Goal: Task Accomplishment & Management: Use online tool/utility

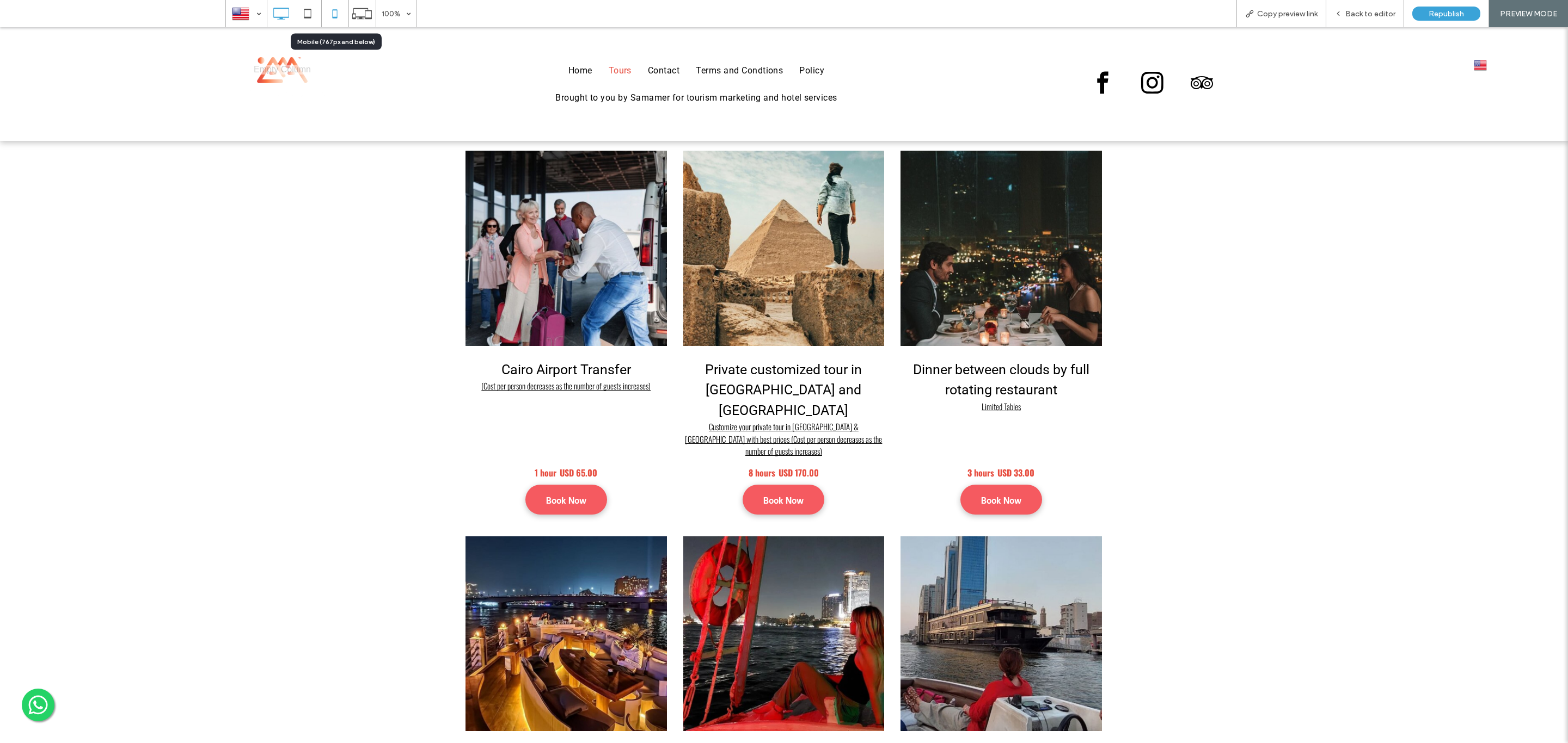
click at [332, 14] on icon at bounding box center [334, 14] width 21 height 21
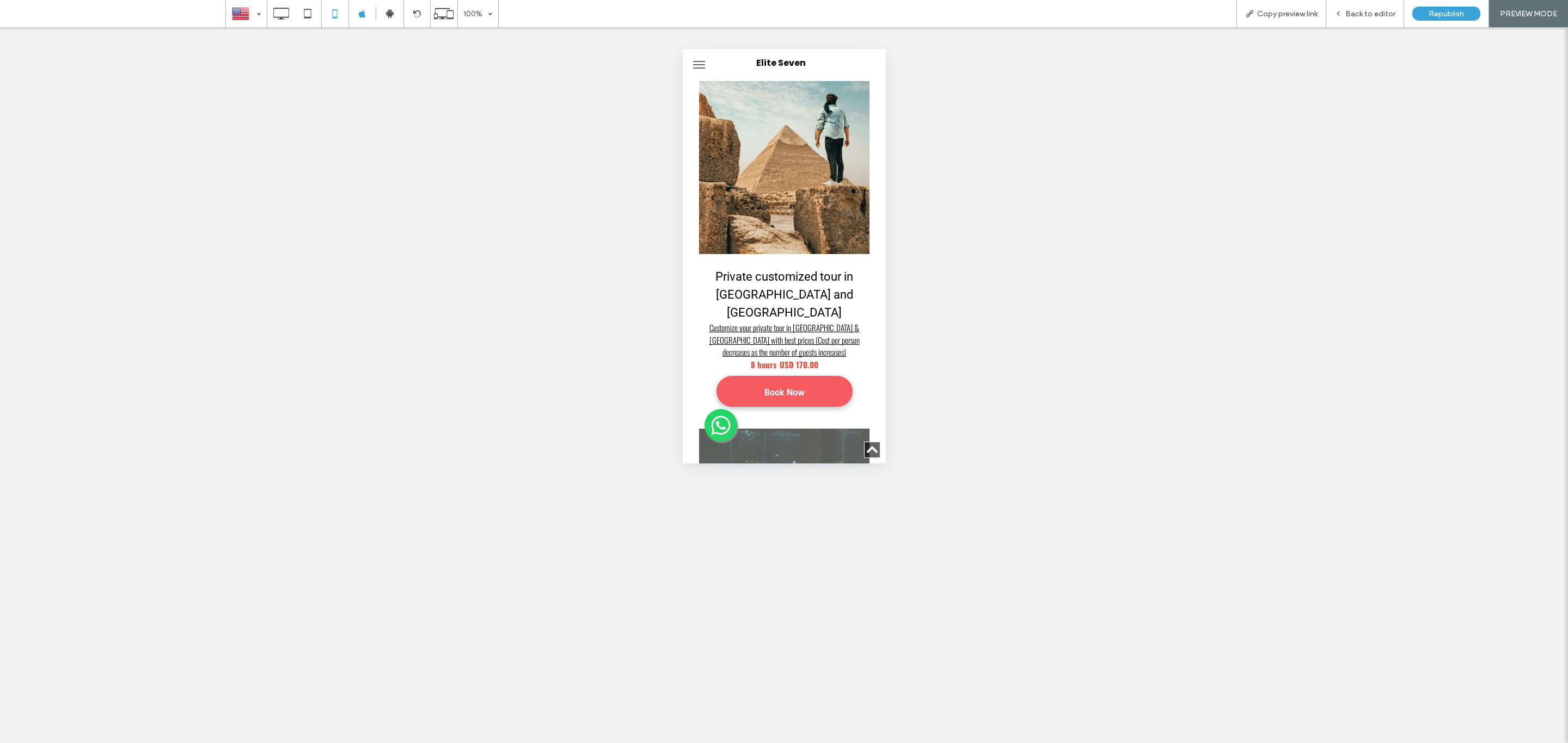
scroll to position [490, 0]
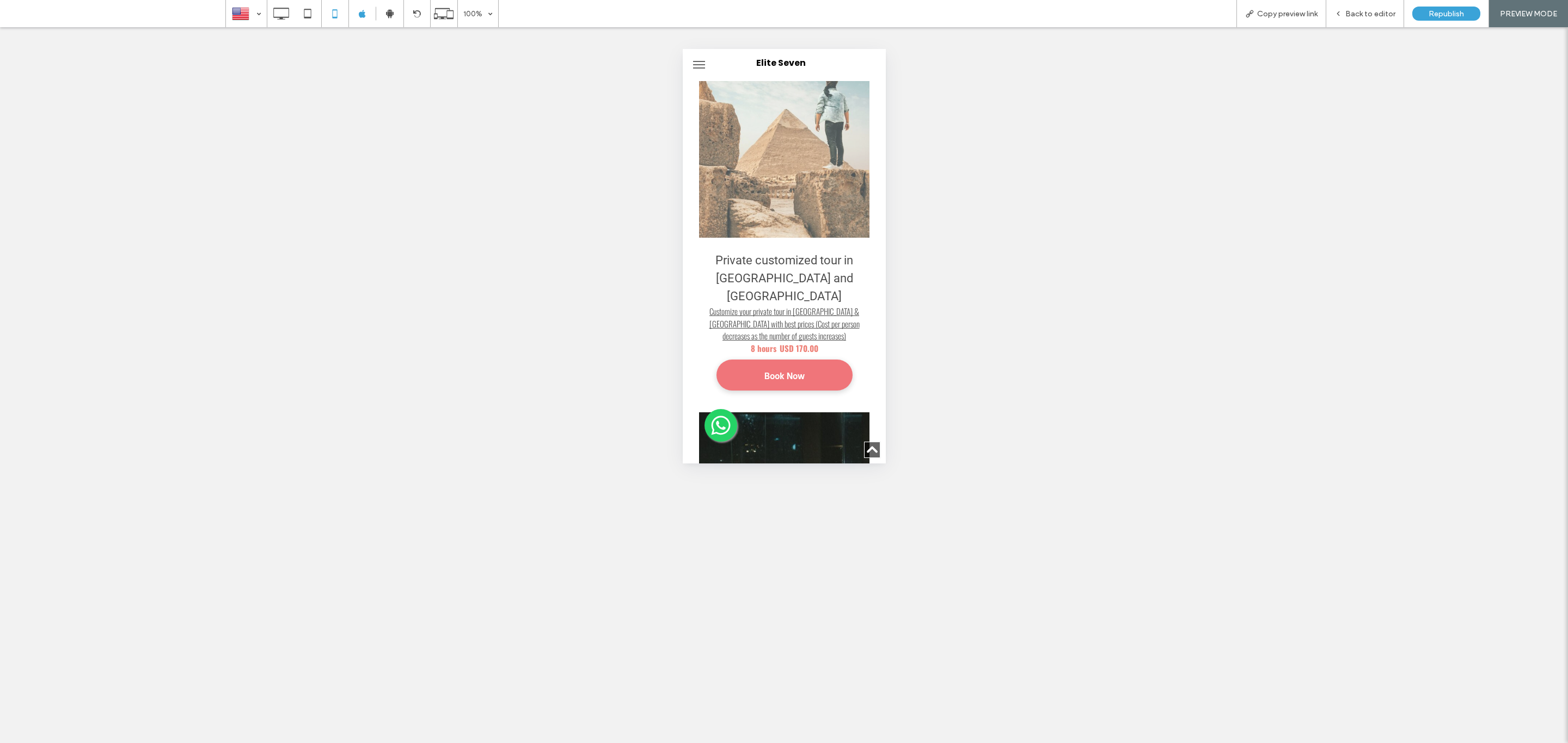
click at [782, 360] on span "Book Now" at bounding box center [784, 375] width 41 height 30
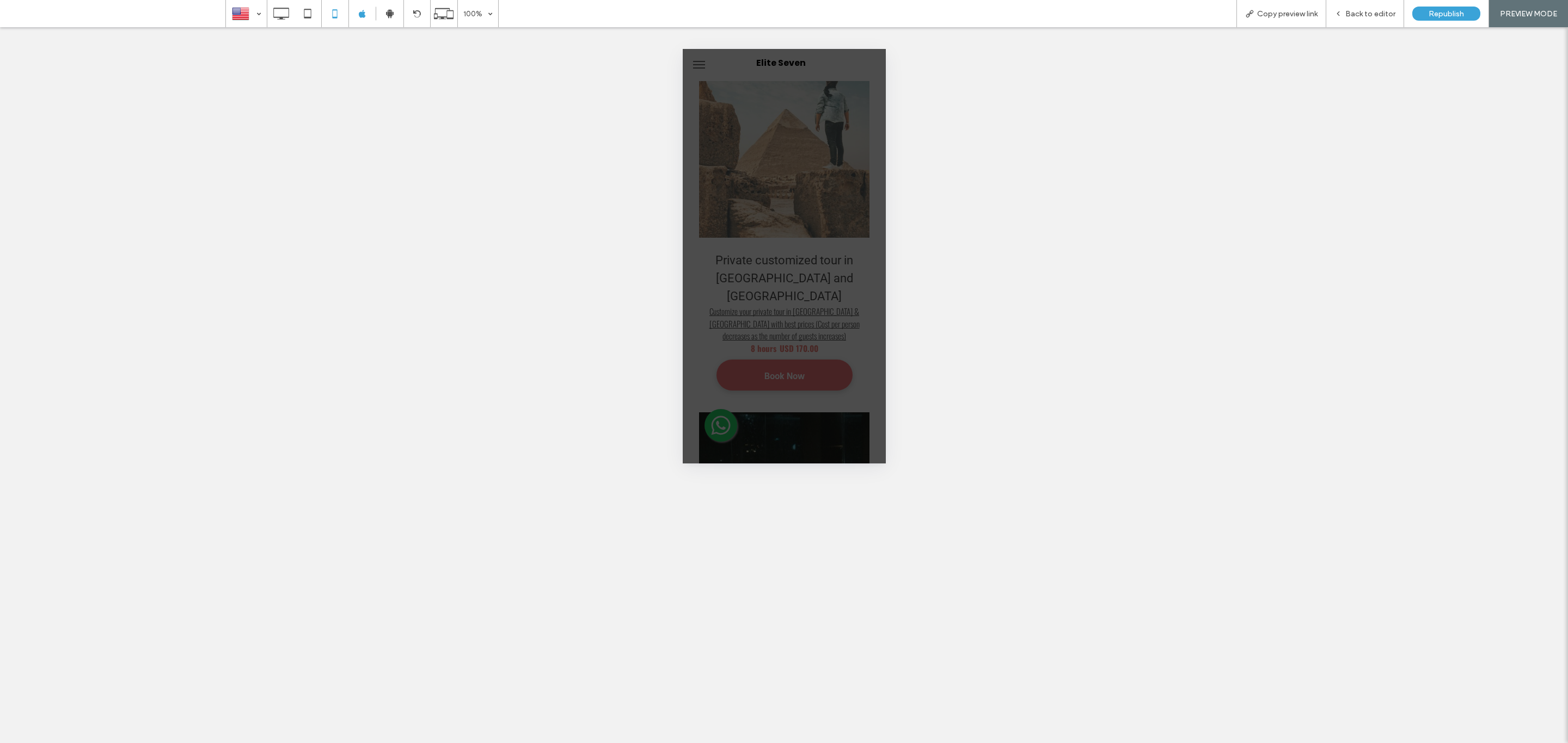
scroll to position [0, 0]
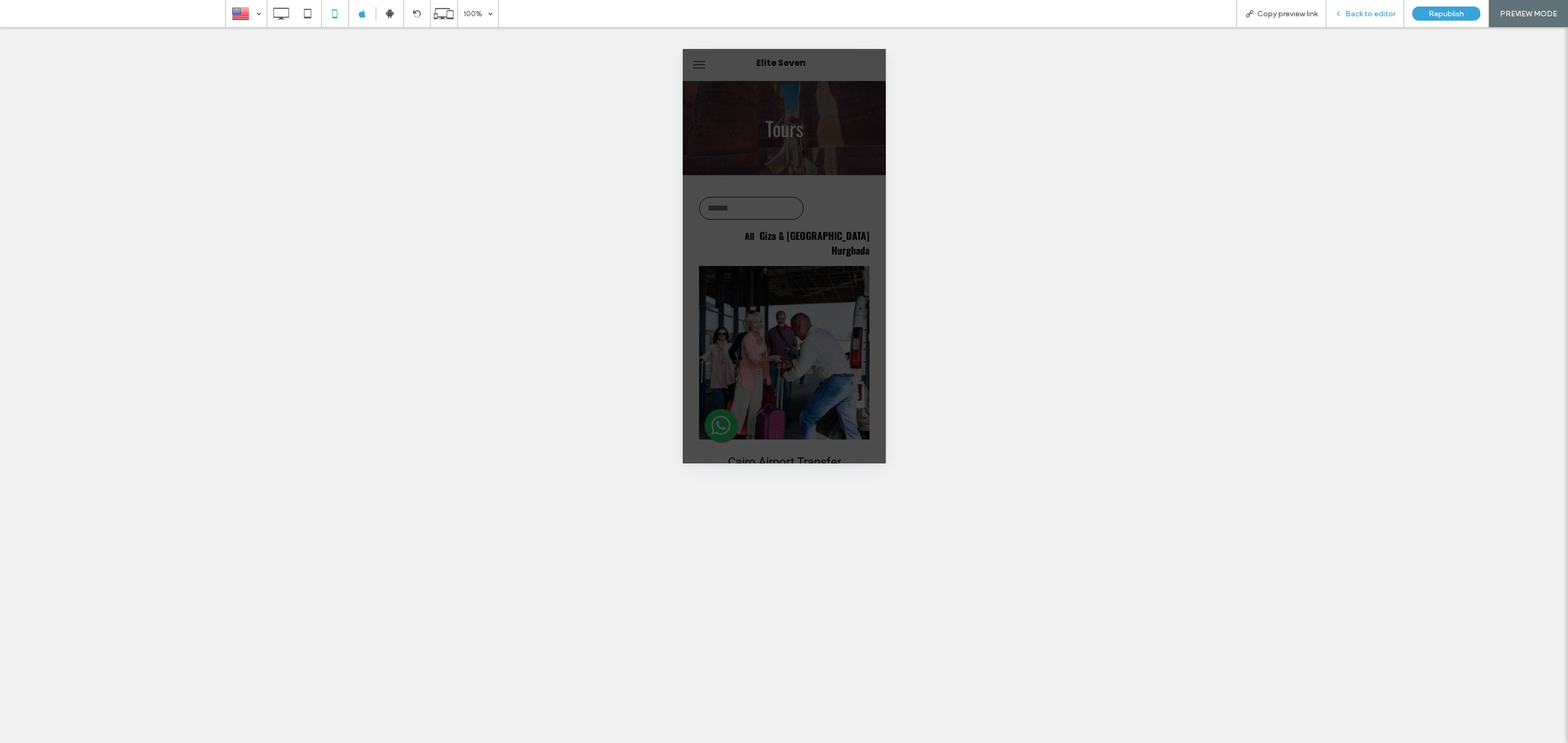
click at [1368, 19] on div "Back to editor" at bounding box center [1365, 14] width 78 height 27
click at [1435, 16] on span "Republish" at bounding box center [1446, 15] width 36 height 10
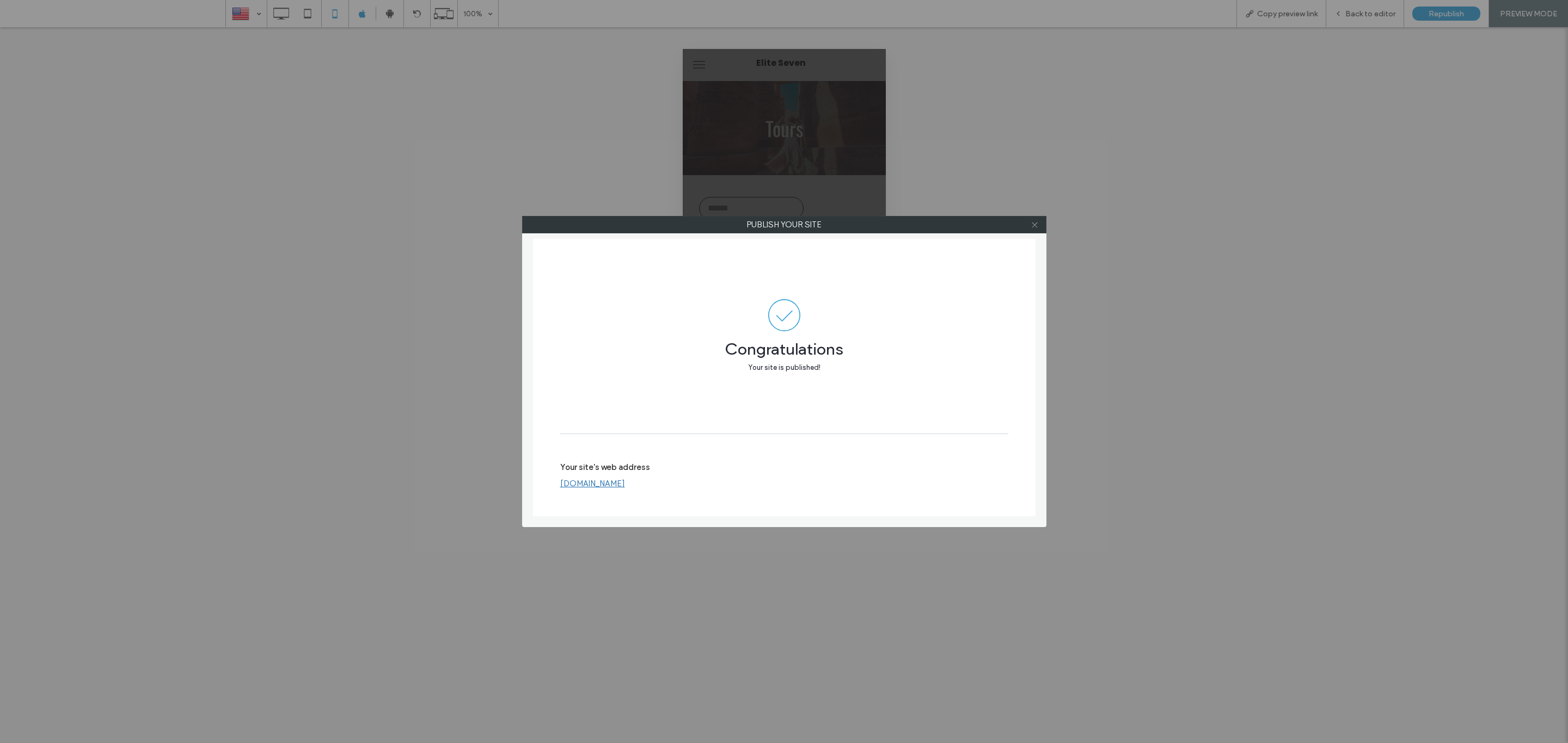
click at [1036, 223] on icon at bounding box center [1034, 225] width 8 height 8
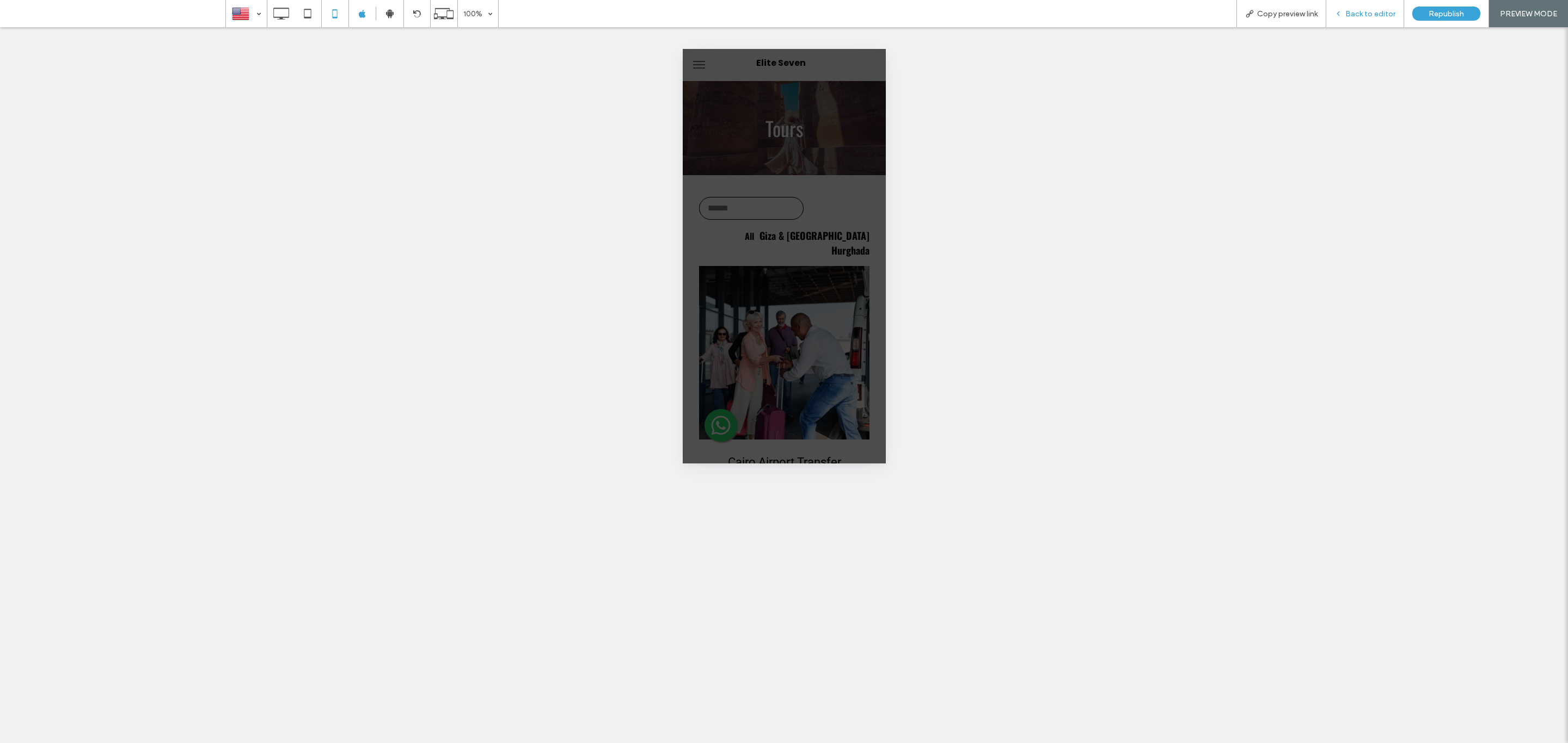
click at [1348, 10] on span "Back to editor" at bounding box center [1370, 15] width 50 height 10
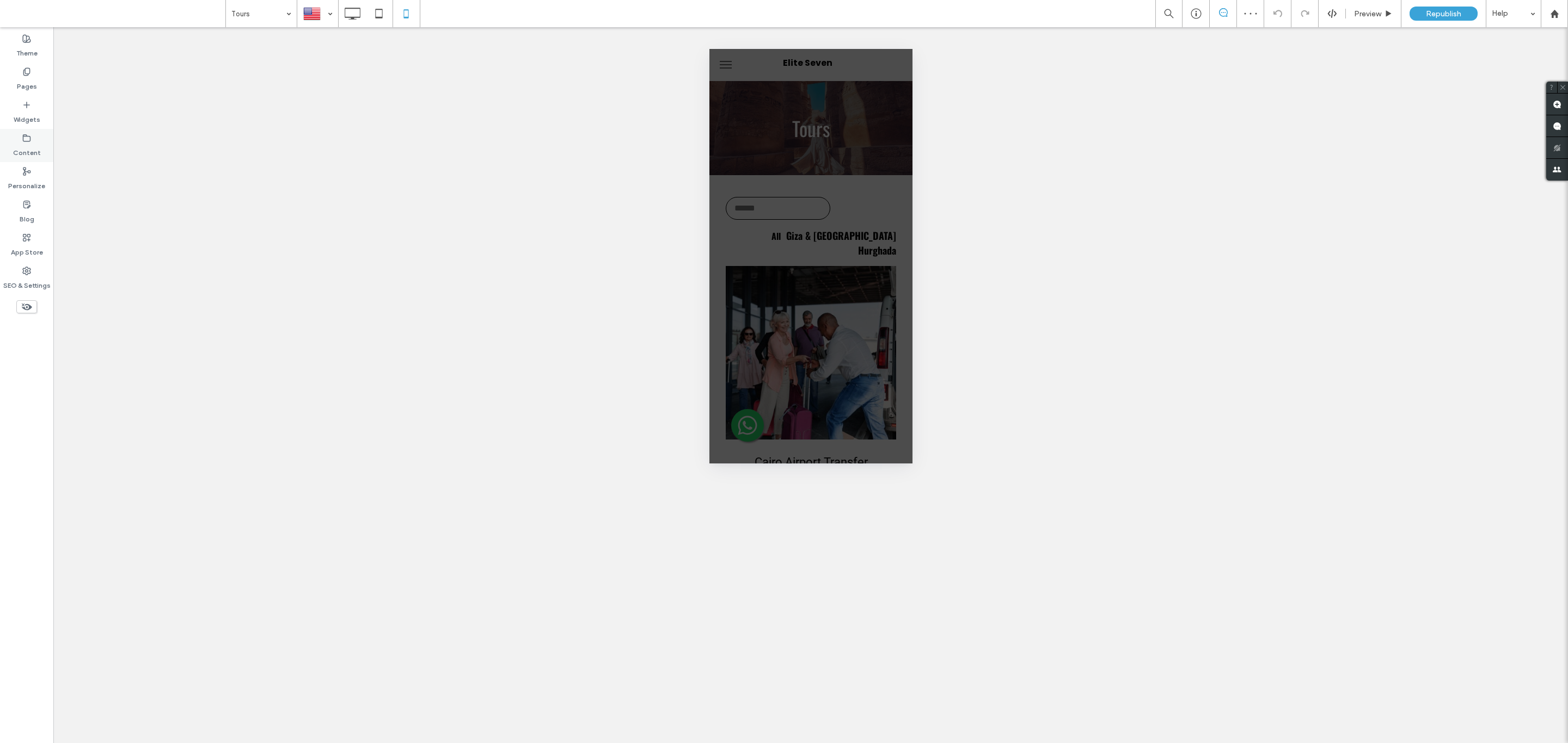
click at [13, 142] on div "Content" at bounding box center [26, 145] width 53 height 33
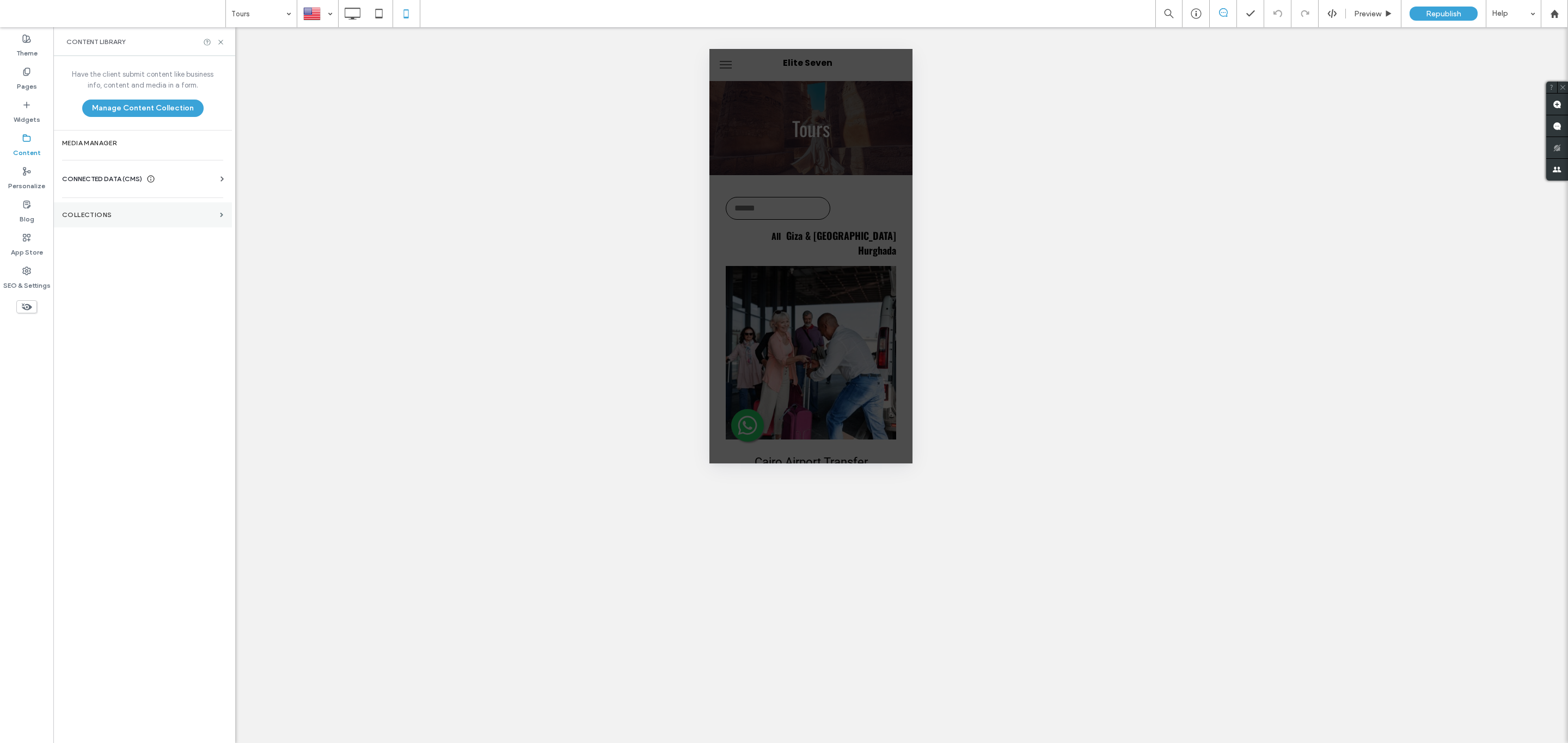
click at [216, 216] on section "Collections" at bounding box center [142, 215] width 178 height 25
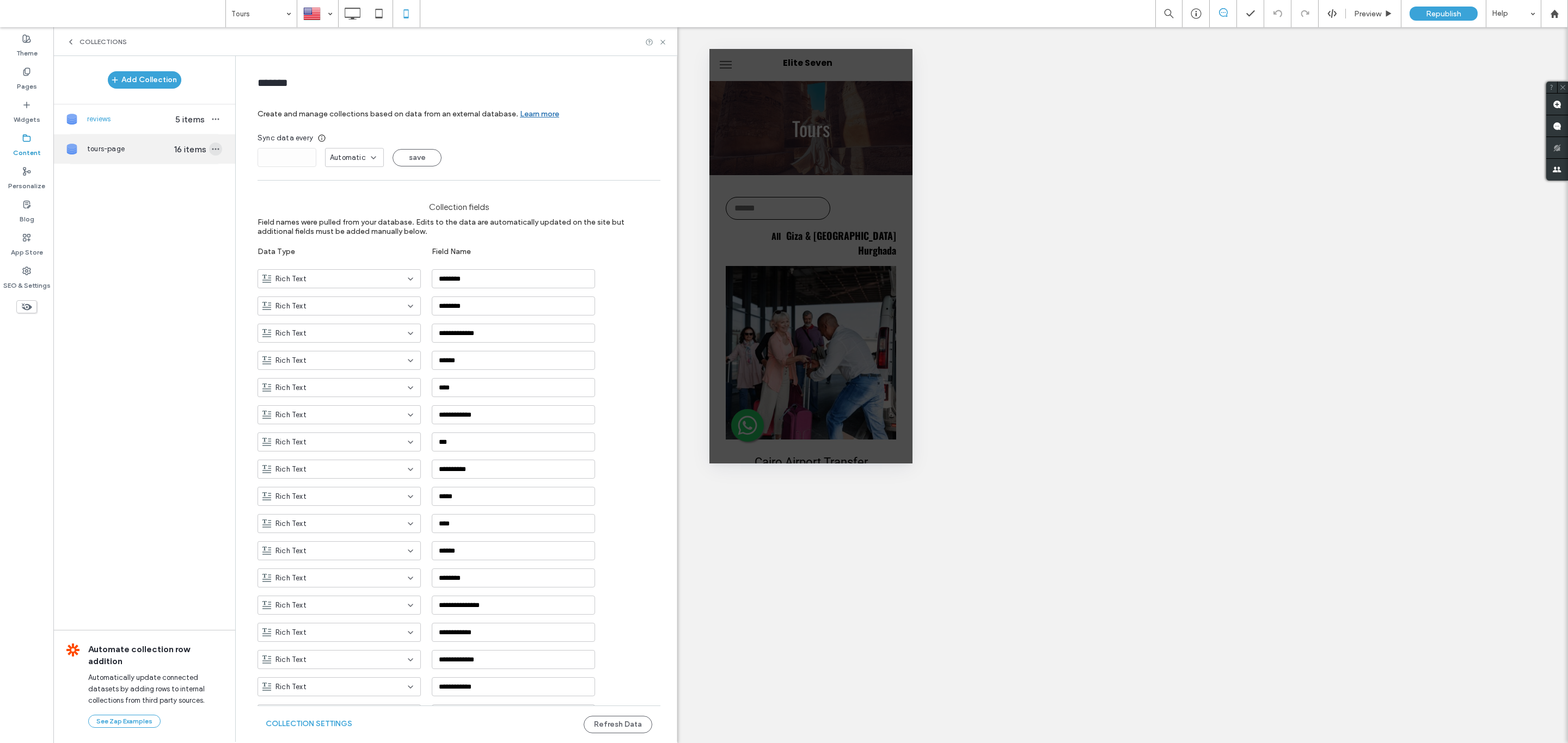
click at [209, 147] on span "button" at bounding box center [215, 148] width 13 height 13
type input "**********"
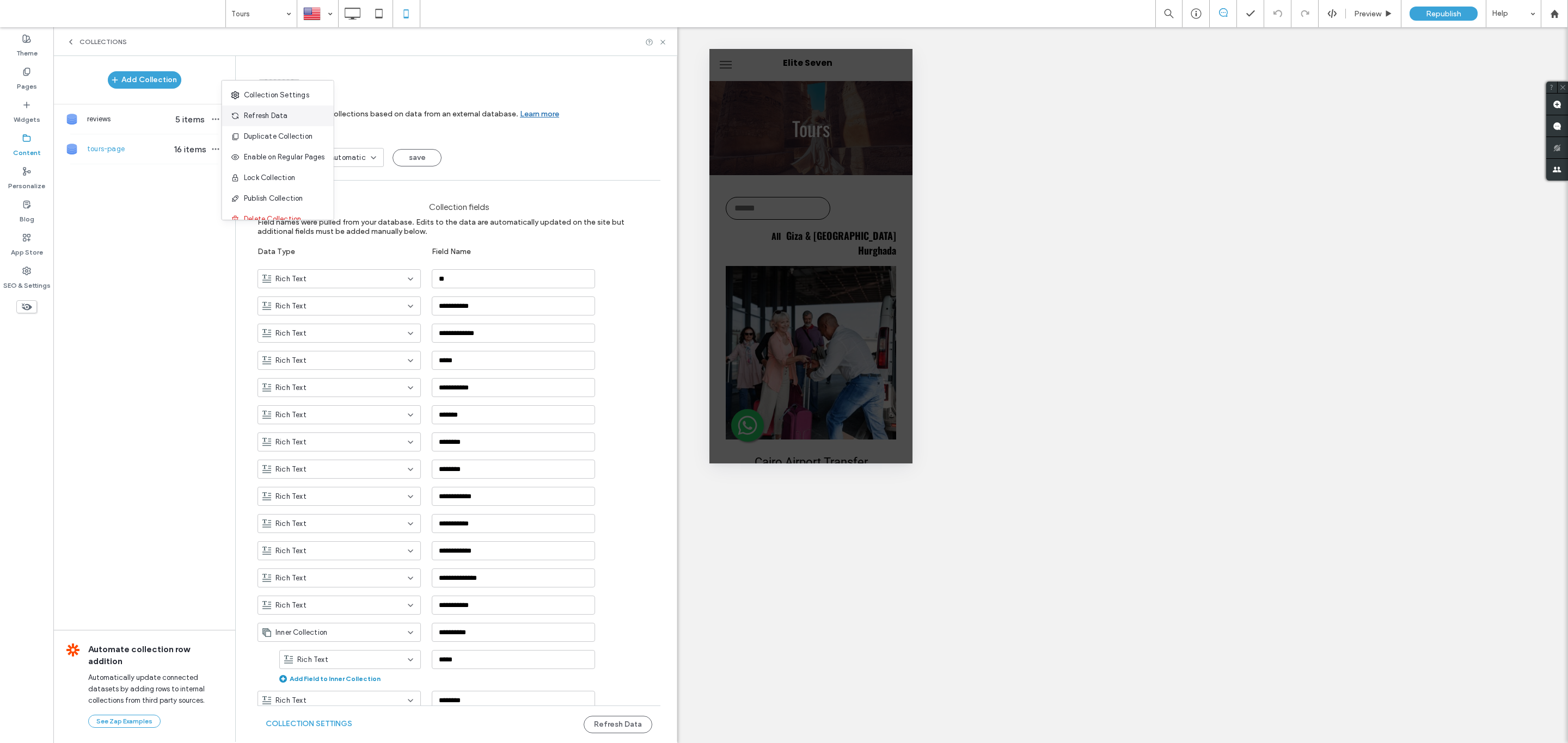
click at [245, 116] on span "Refresh Data" at bounding box center [266, 115] width 44 height 11
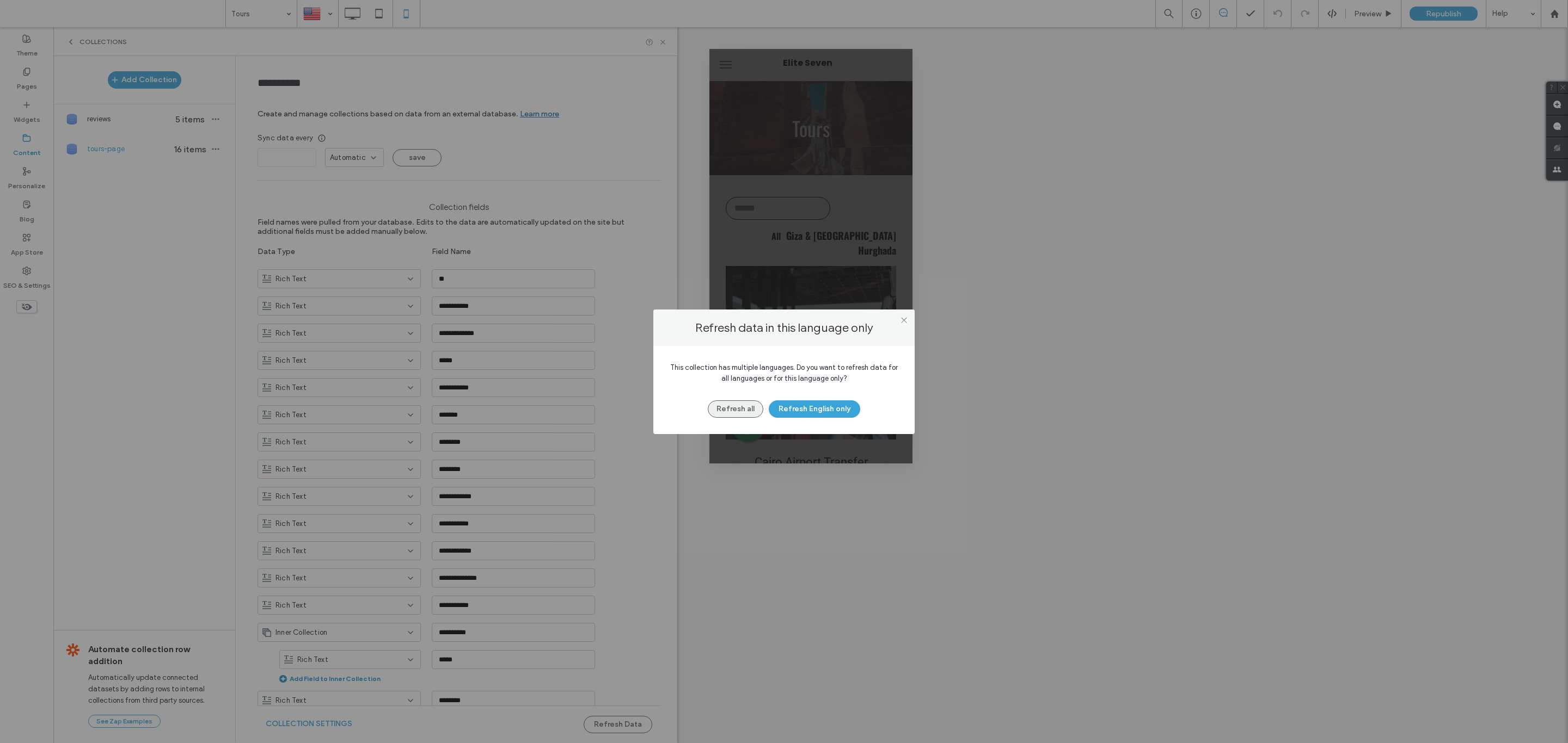
click at [727, 402] on button "Refresh all" at bounding box center [735, 409] width 55 height 17
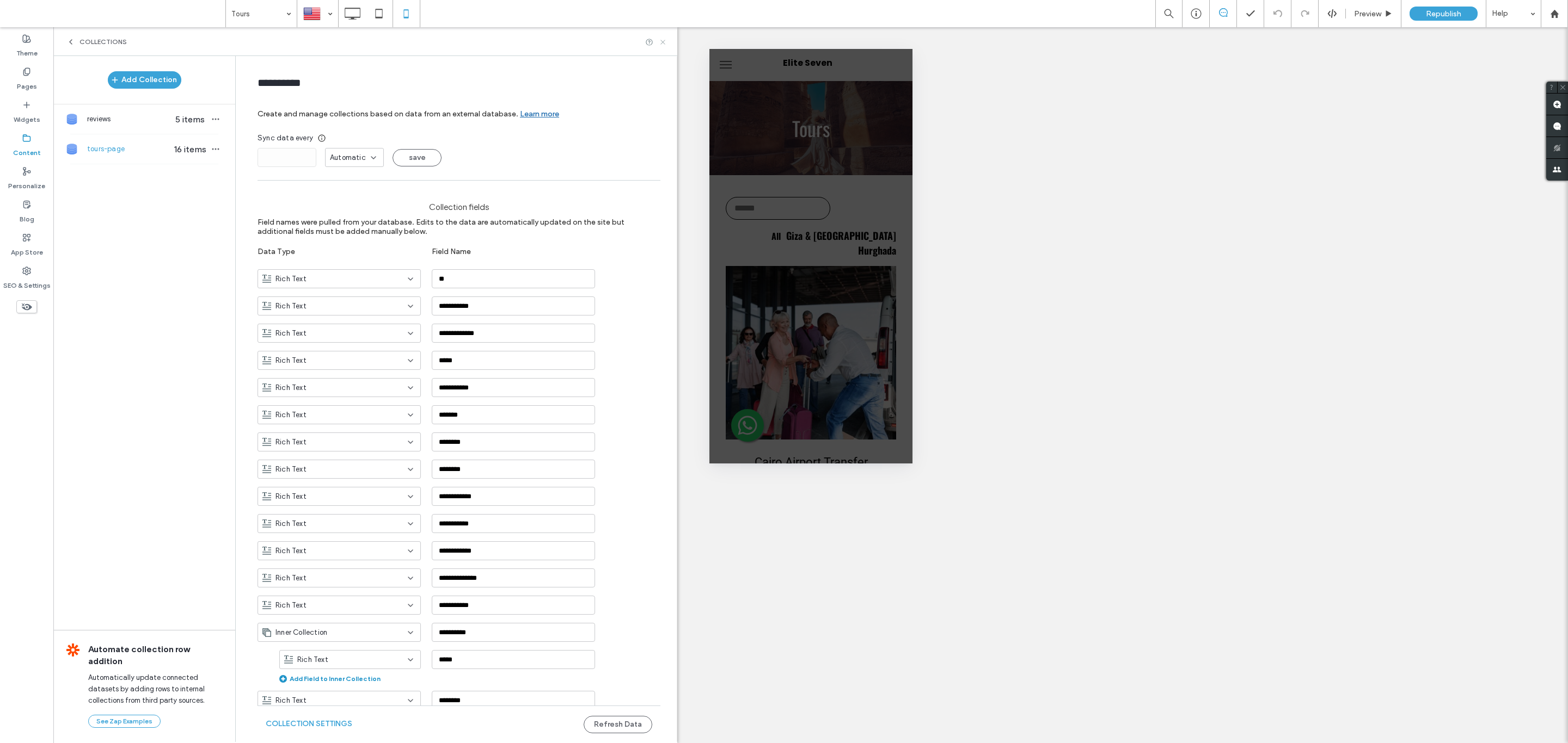
click at [664, 42] on icon at bounding box center [663, 42] width 8 height 8
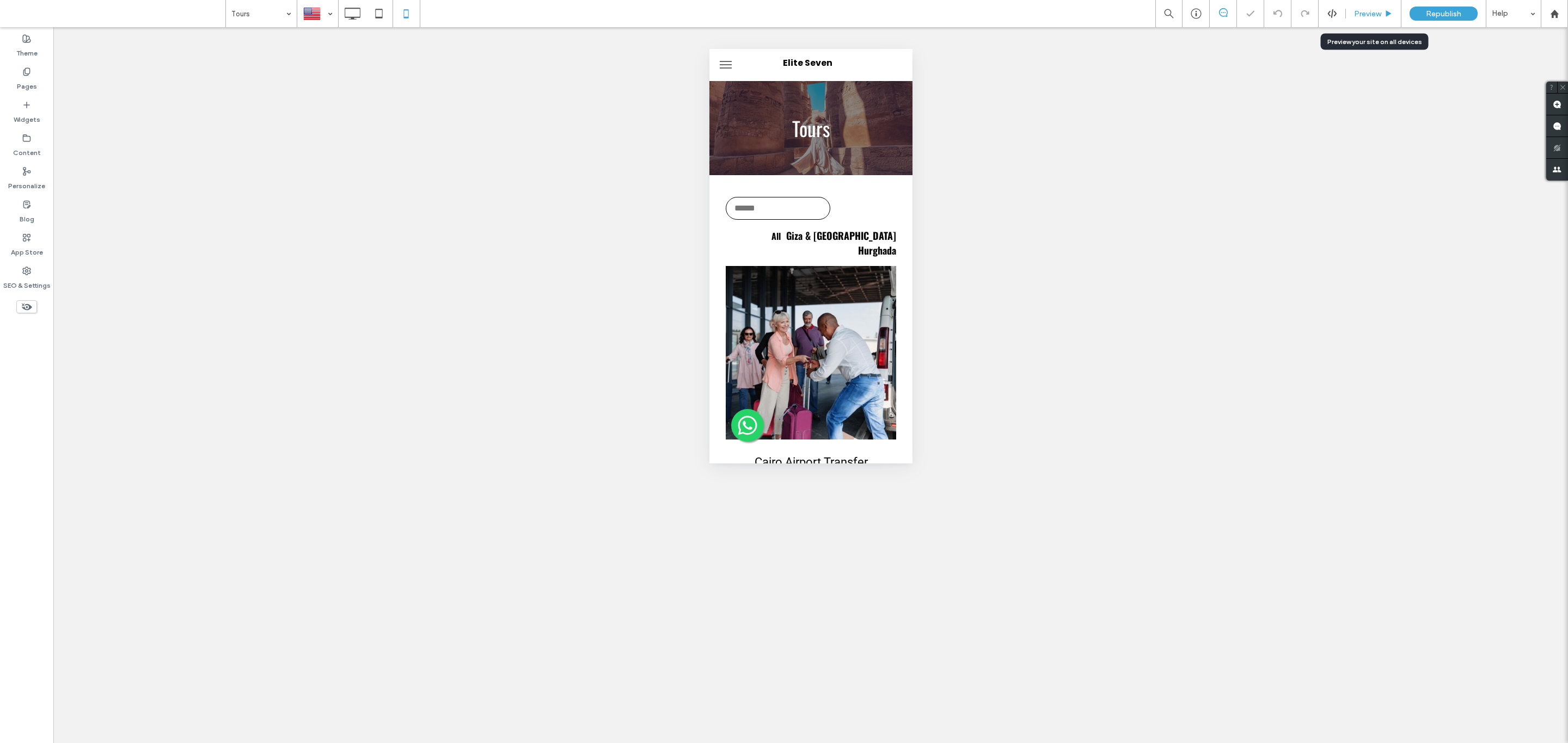
click at [1358, 20] on div "Preview" at bounding box center [1373, 14] width 55 height 27
click at [1370, 14] on span "Preview" at bounding box center [1367, 15] width 27 height 10
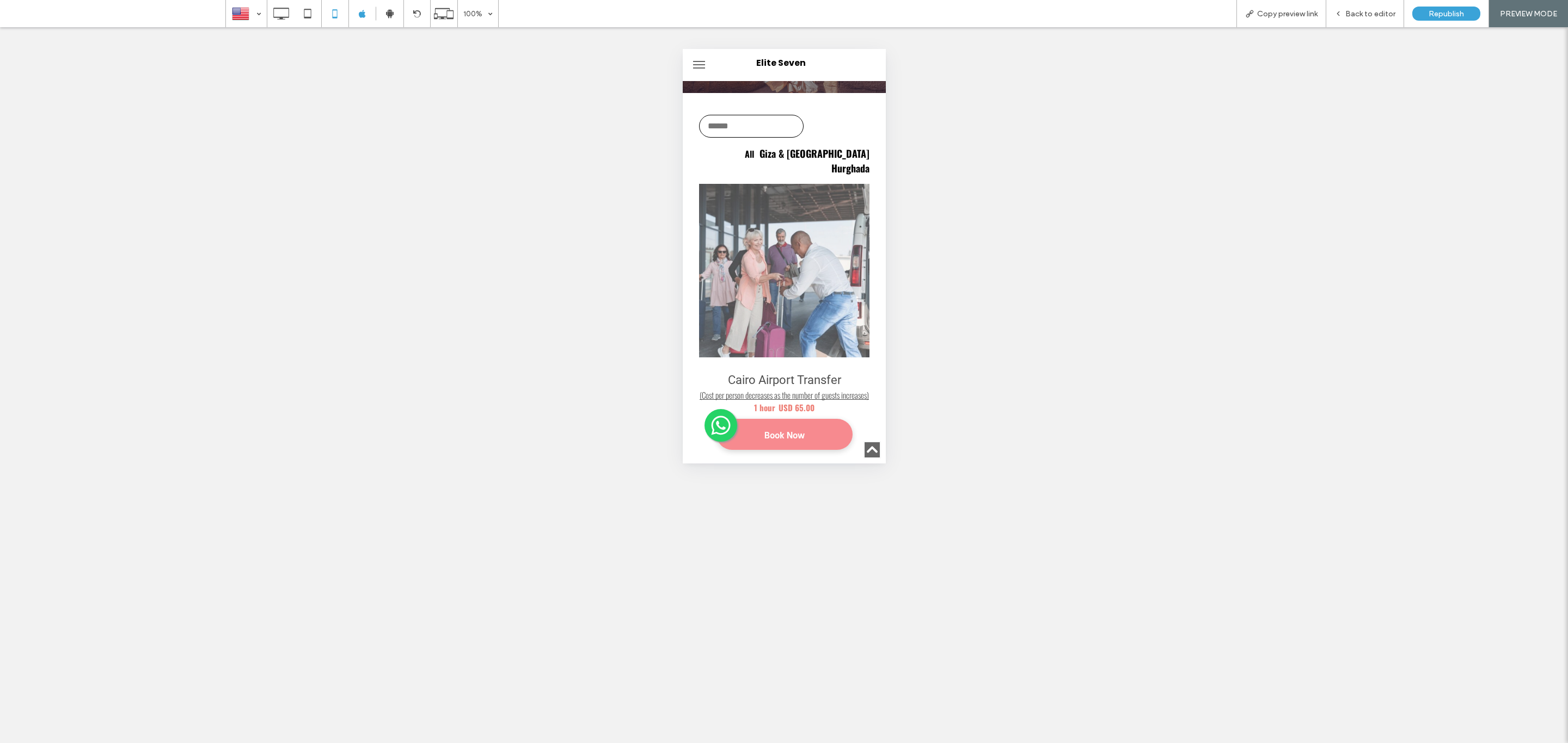
scroll to position [408, 0]
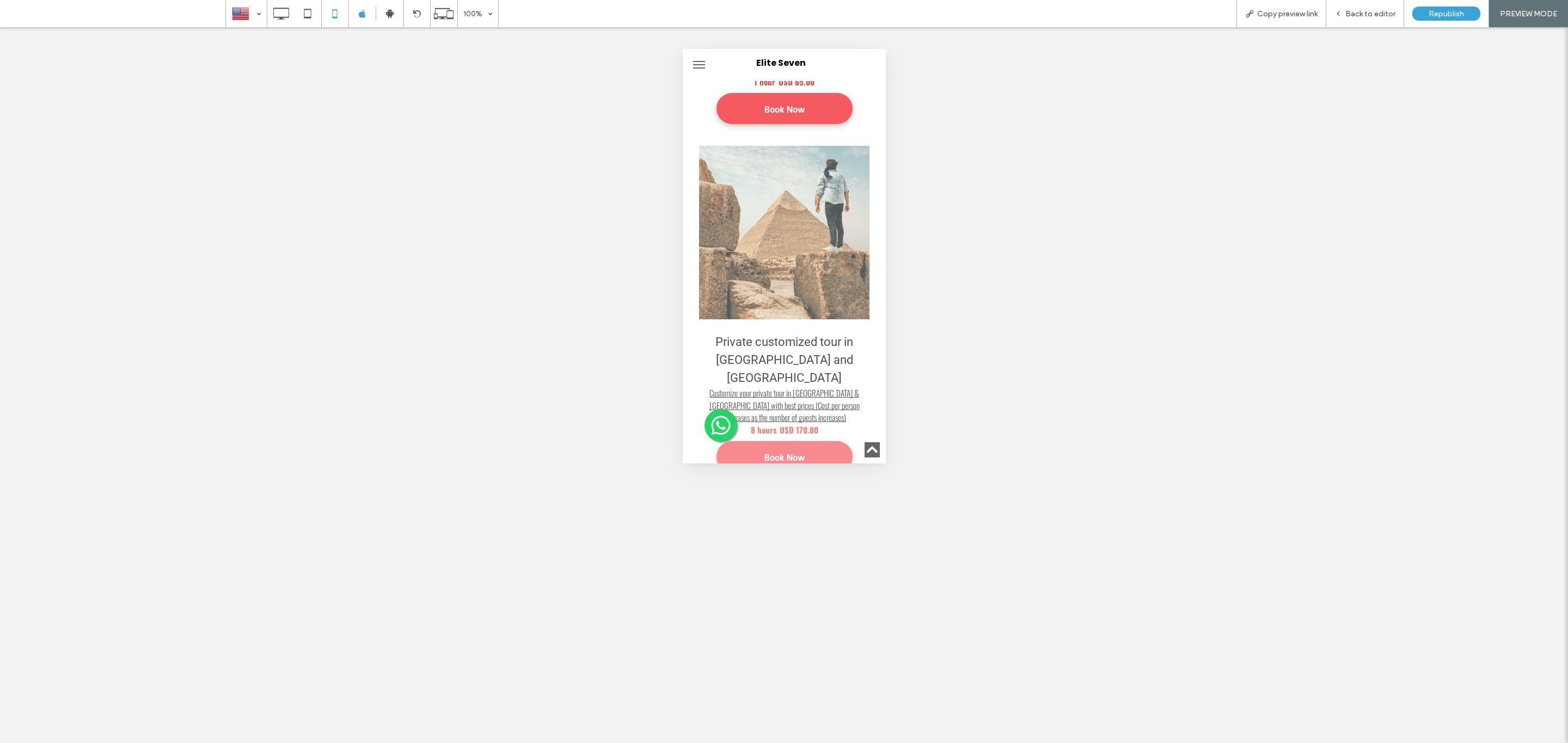
click at [788, 333] on h3 "Private customized tour in [GEOGRAPHIC_DATA] and [GEOGRAPHIC_DATA]" at bounding box center [784, 360] width 171 height 54
